Goal: Task Accomplishment & Management: Manage account settings

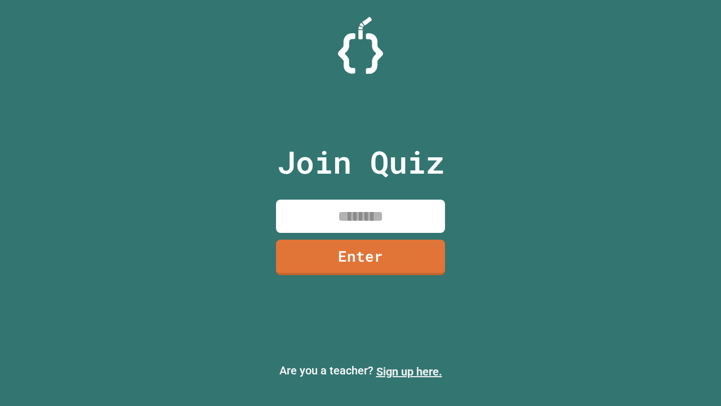
click at [409, 371] on link "Sign up here." at bounding box center [409, 371] width 66 height 14
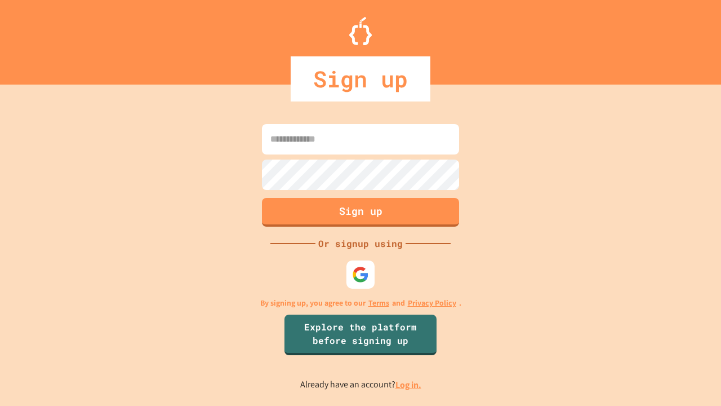
click at [409, 384] on link "Log in." at bounding box center [408, 385] width 26 height 12
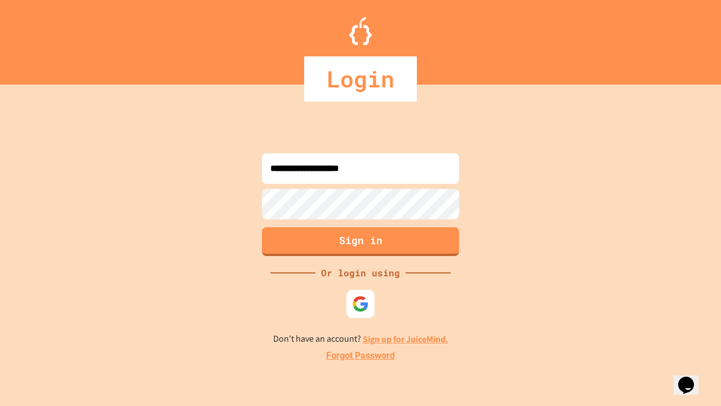
type input "**********"
